Goal: Task Accomplishment & Management: Manage account settings

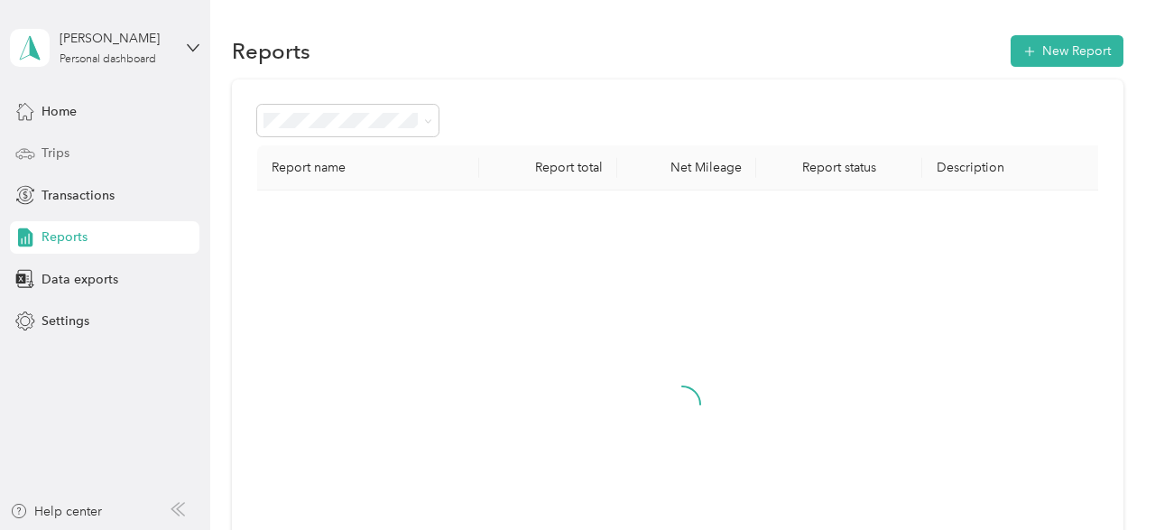
click at [60, 156] on span "Trips" at bounding box center [56, 152] width 28 height 19
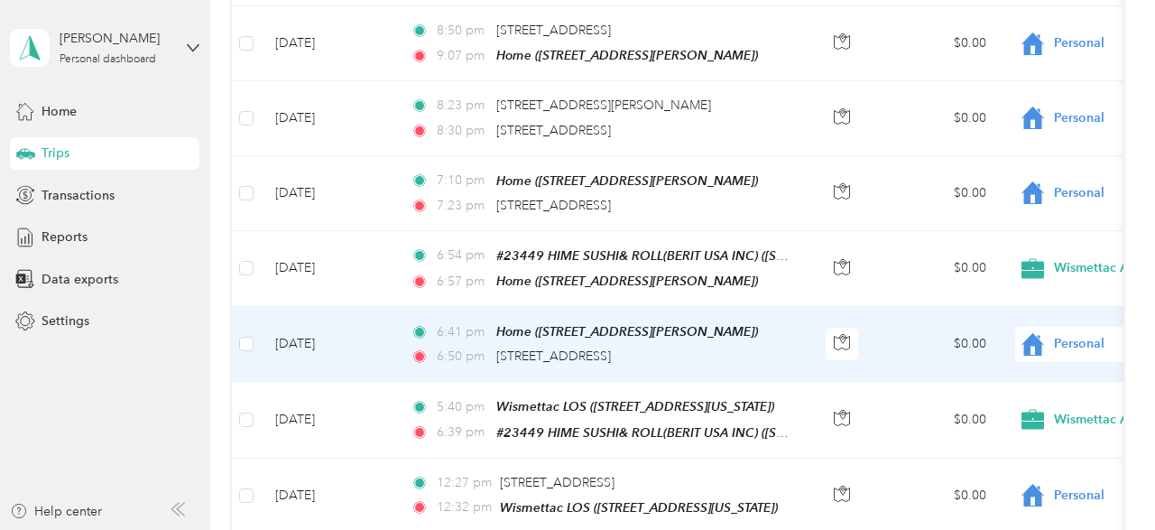
scroll to position [812, 0]
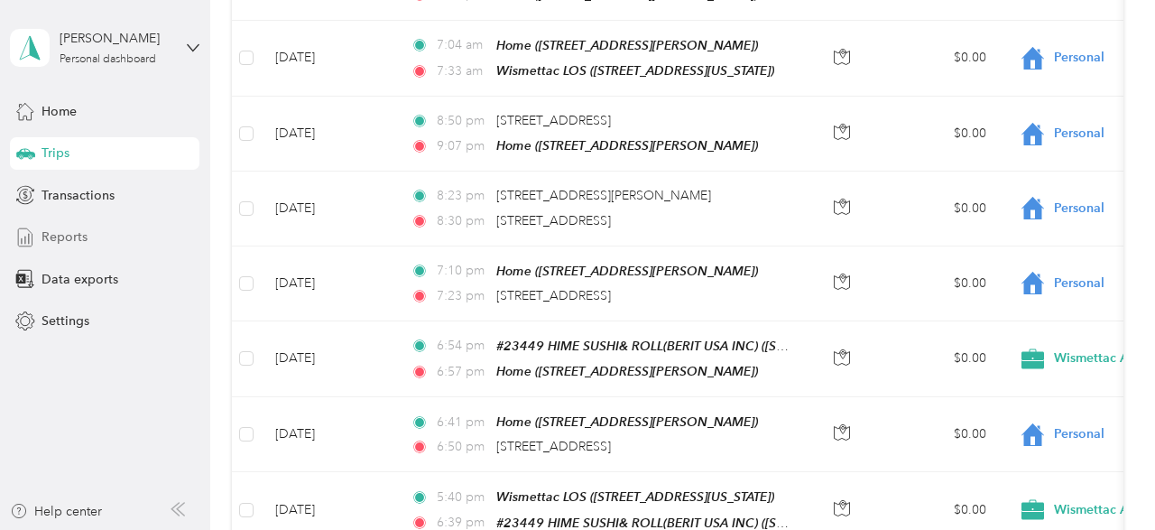
click at [97, 242] on div "Reports" at bounding box center [104, 237] width 189 height 32
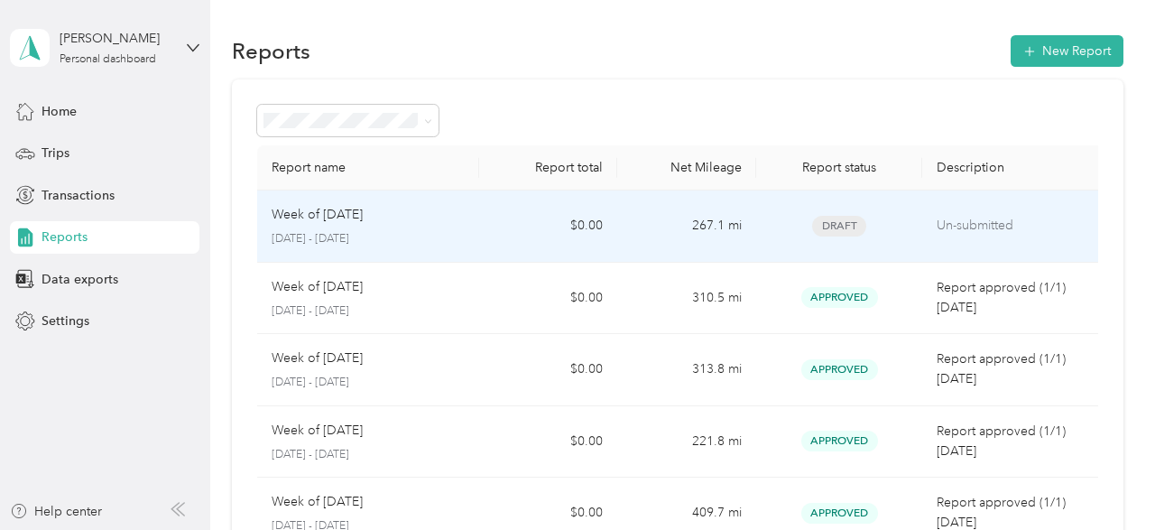
click at [548, 223] on td "$0.00" at bounding box center [548, 226] width 139 height 72
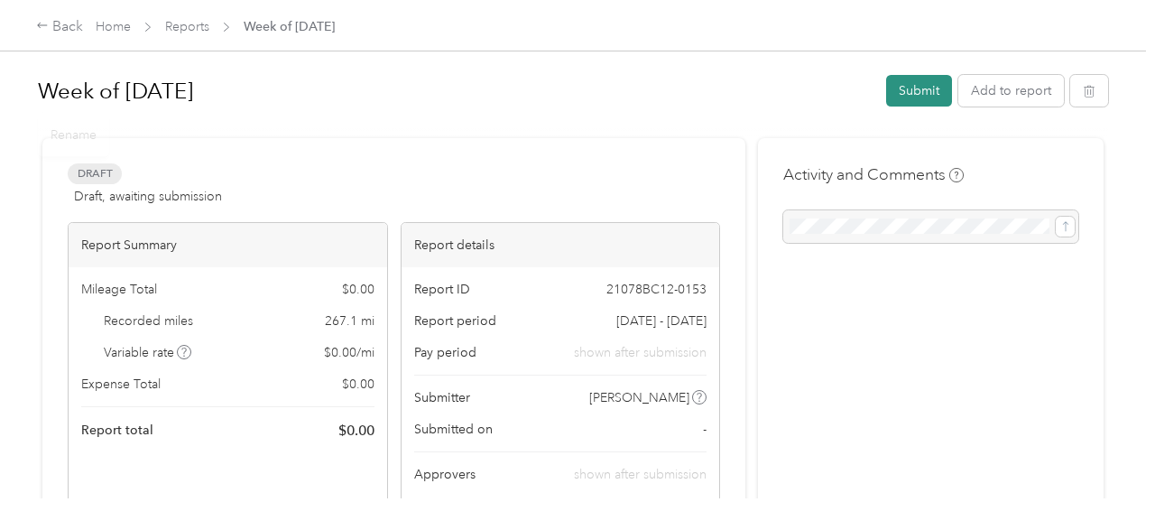
click at [900, 97] on button "Submit" at bounding box center [919, 91] width 66 height 32
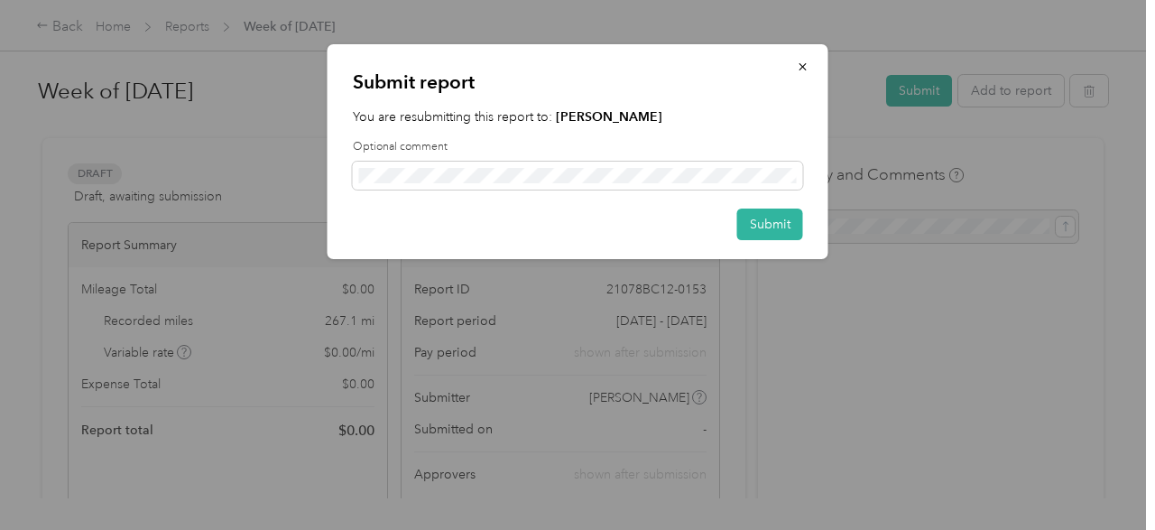
drag, startPoint x: 781, startPoint y: 219, endPoint x: 761, endPoint y: 197, distance: 30.7
click at [780, 219] on button "Submit" at bounding box center [770, 224] width 66 height 32
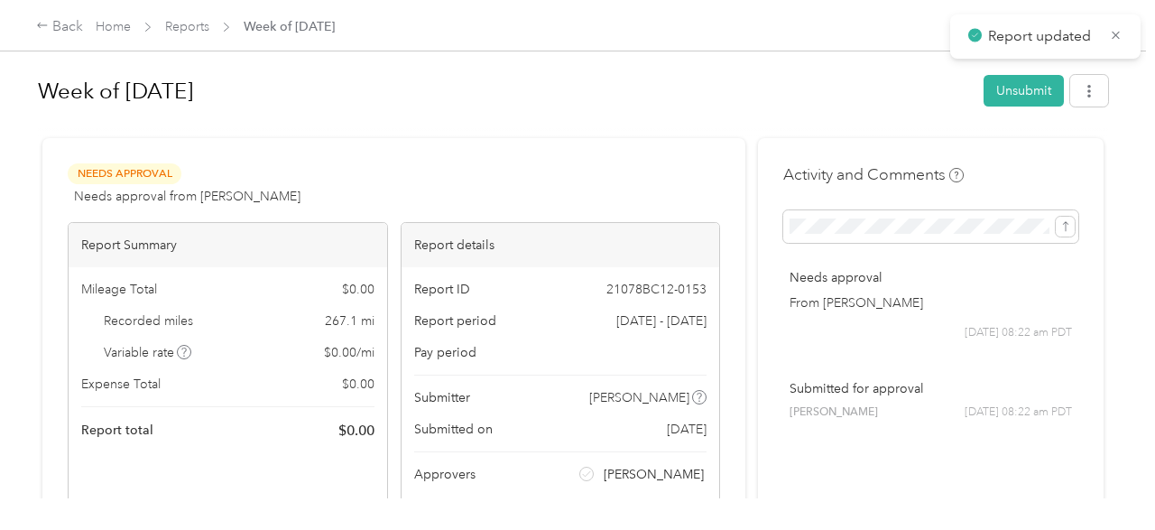
click at [1125, 38] on div "Report updated" at bounding box center [1045, 36] width 190 height 44
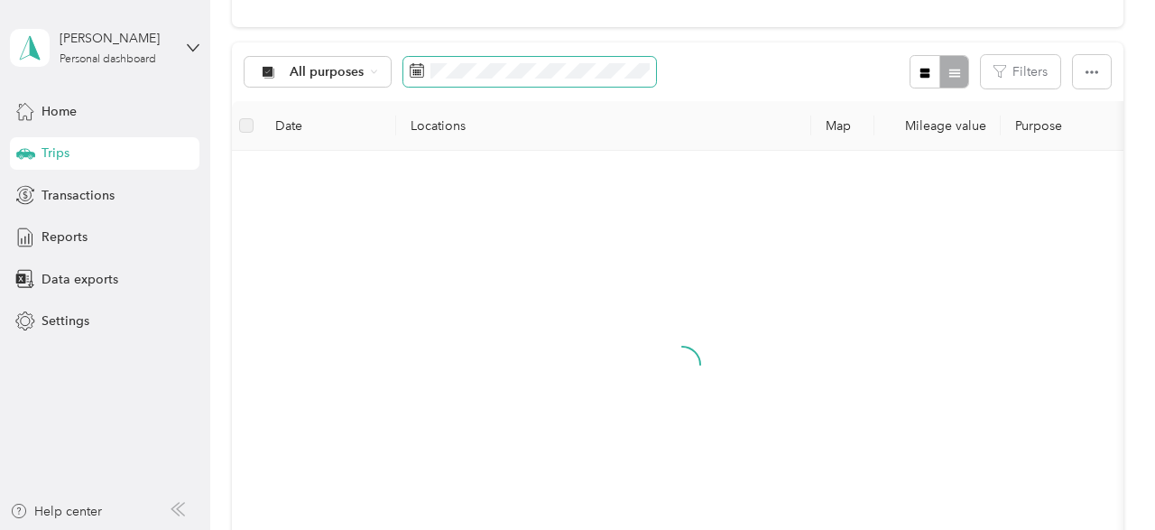
scroll to position [180, 0]
